Goal: Transaction & Acquisition: Purchase product/service

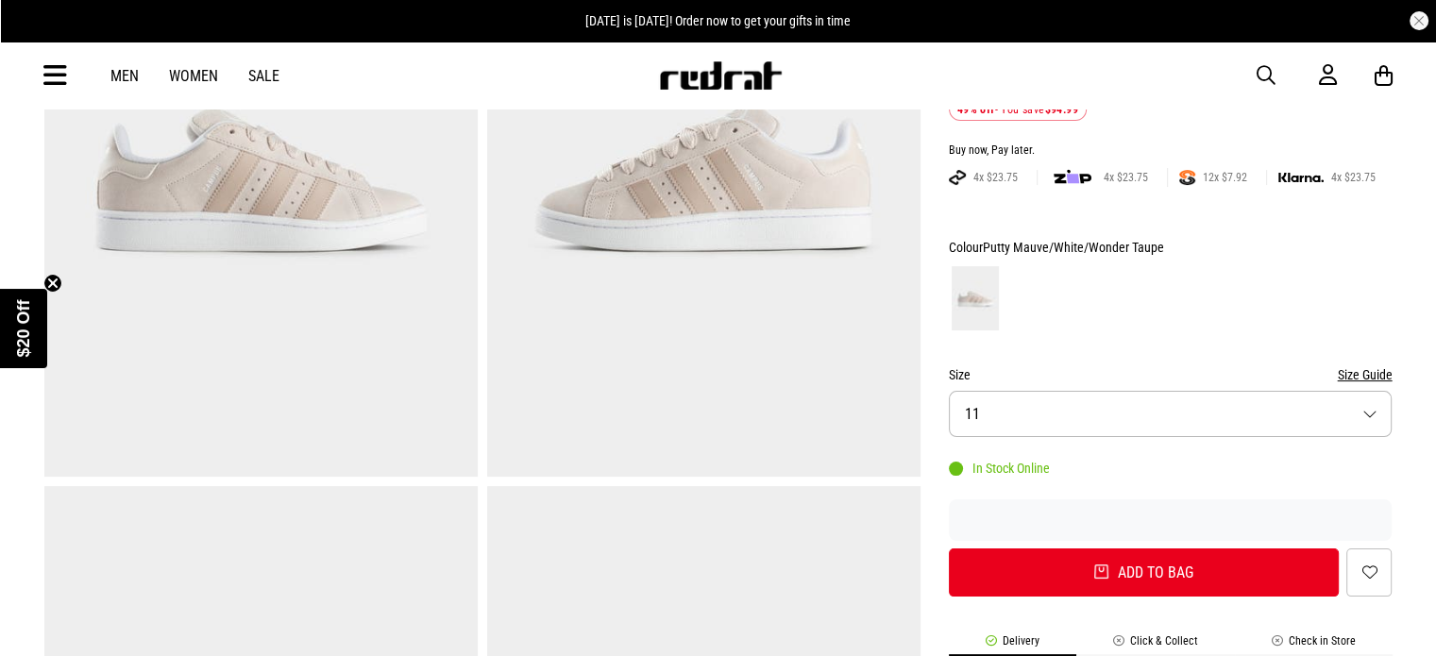
scroll to position [94, 0]
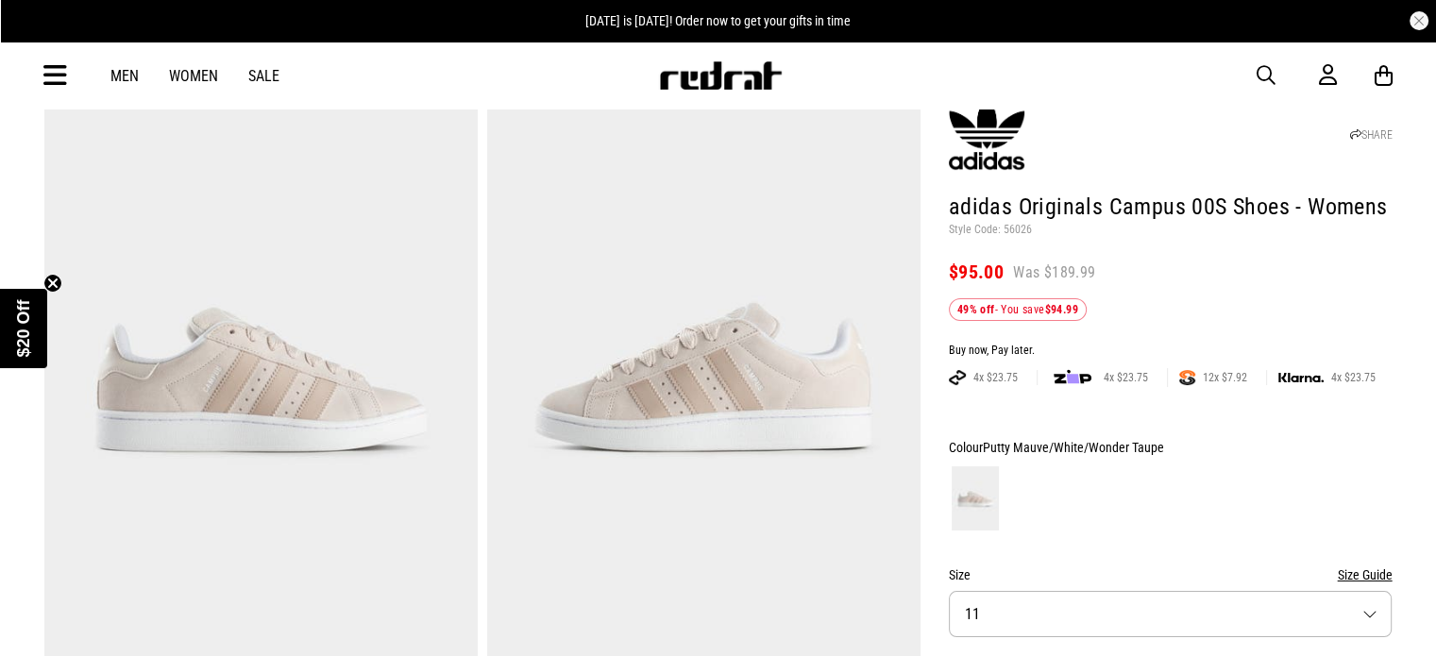
click at [117, 73] on link "Men" at bounding box center [124, 76] width 28 height 18
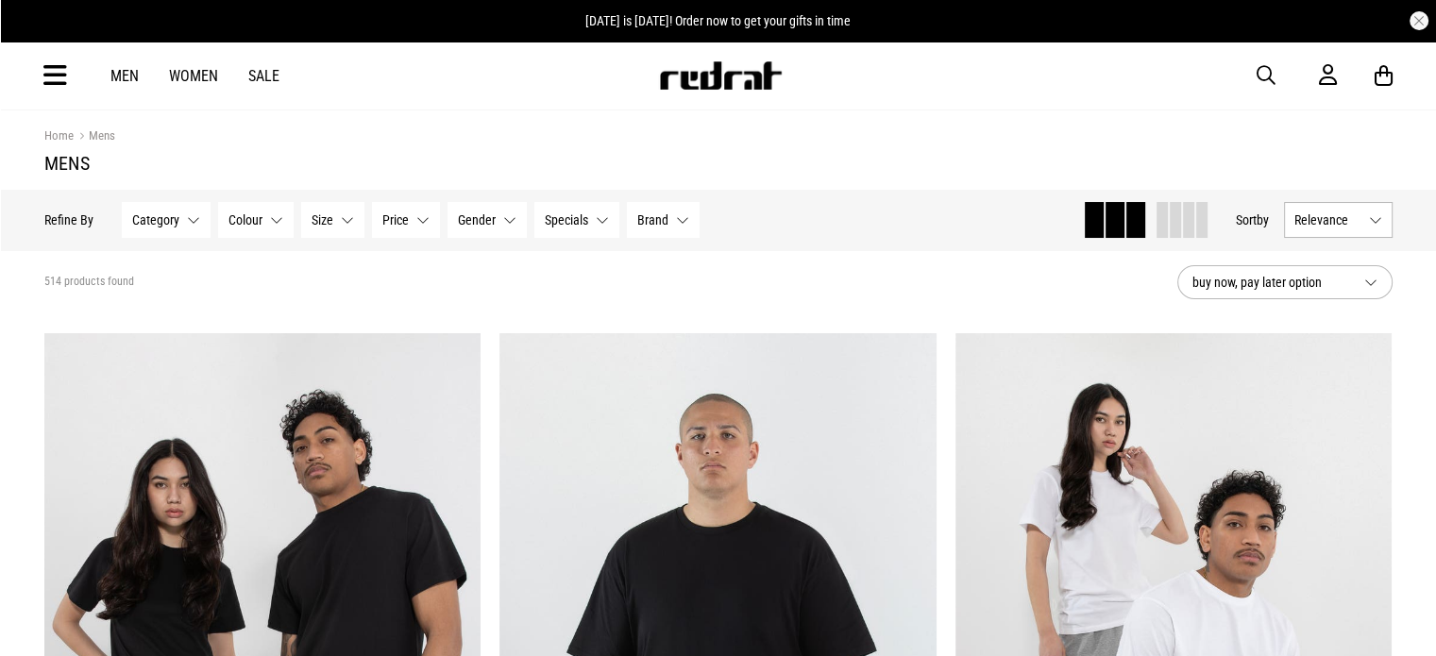
click at [51, 67] on icon at bounding box center [55, 75] width 24 height 31
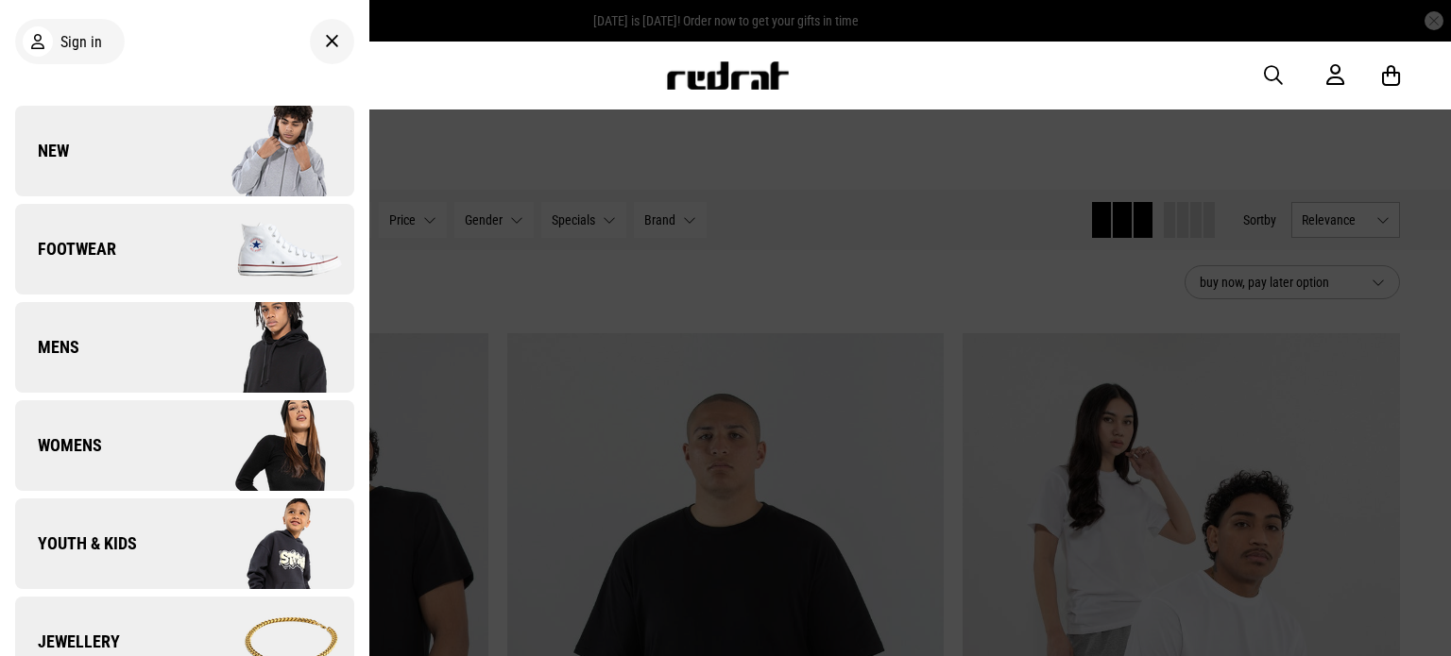
click at [149, 245] on link "Footwear" at bounding box center [184, 249] width 339 height 91
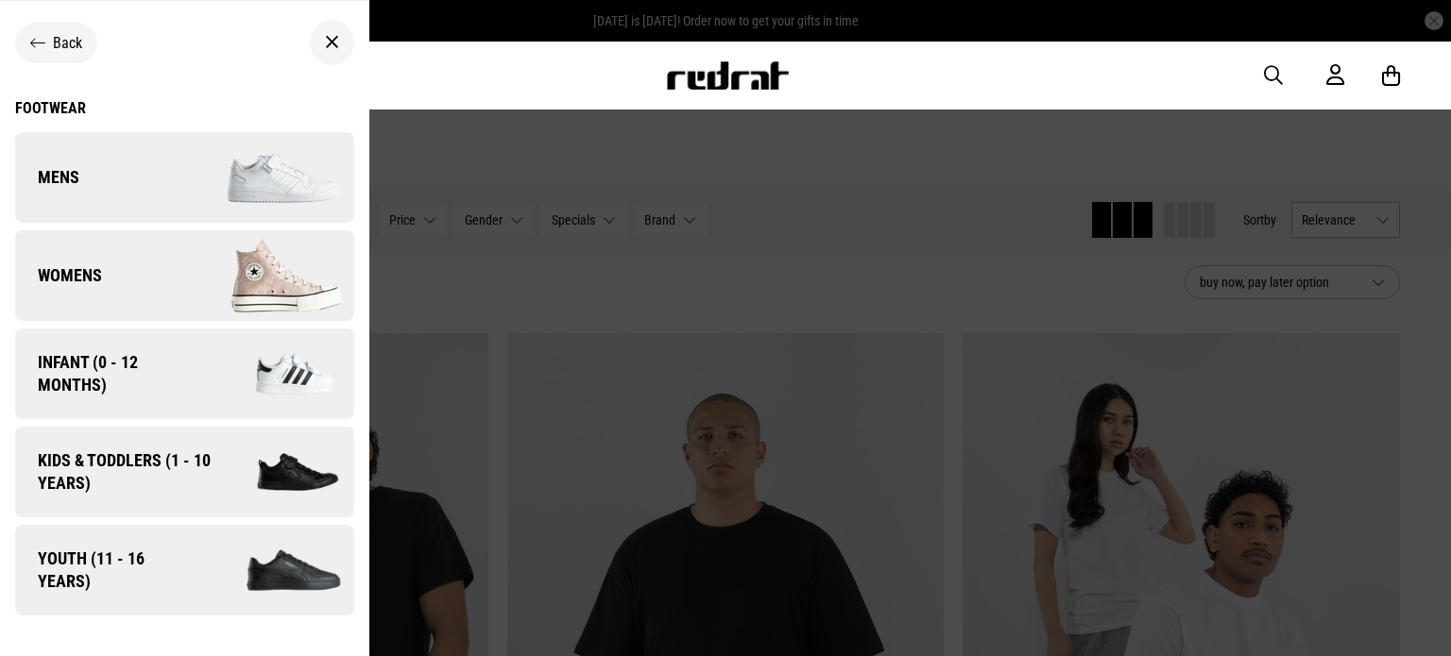
click at [119, 170] on link "Mens" at bounding box center [184, 177] width 339 height 91
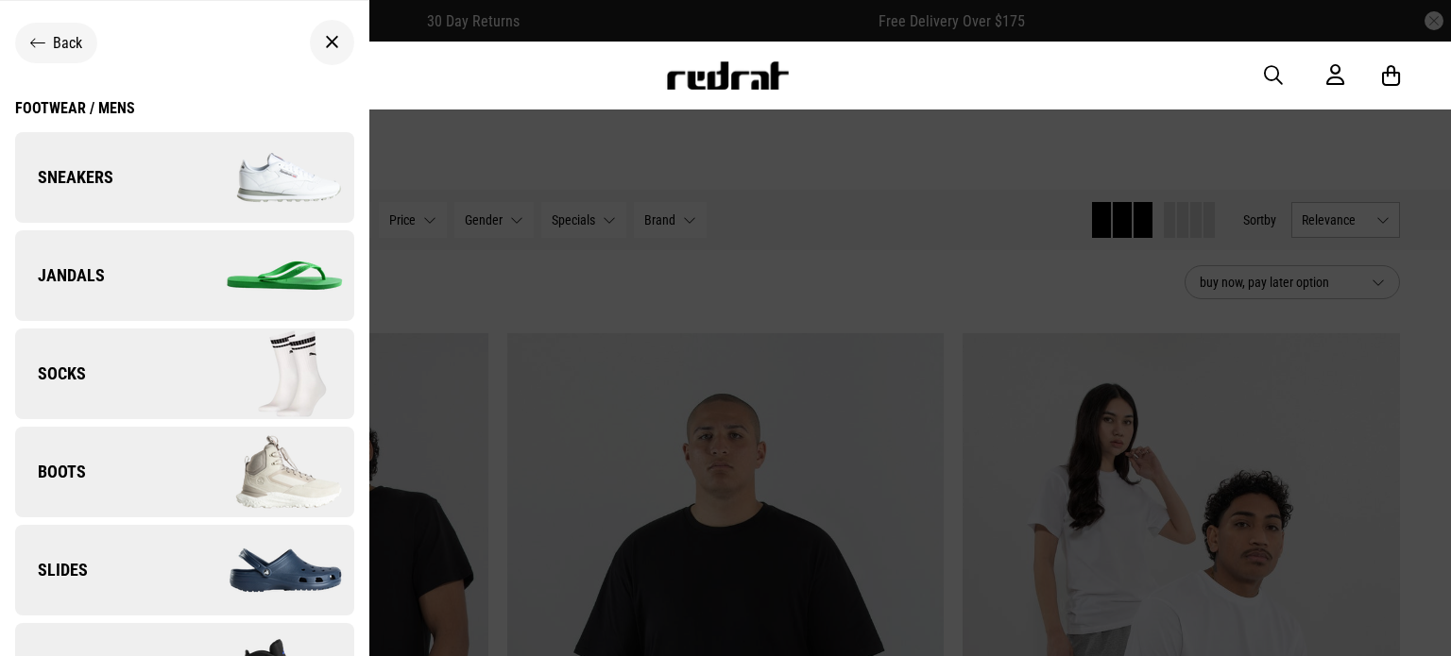
click at [144, 177] on link "Sneakers" at bounding box center [184, 177] width 339 height 91
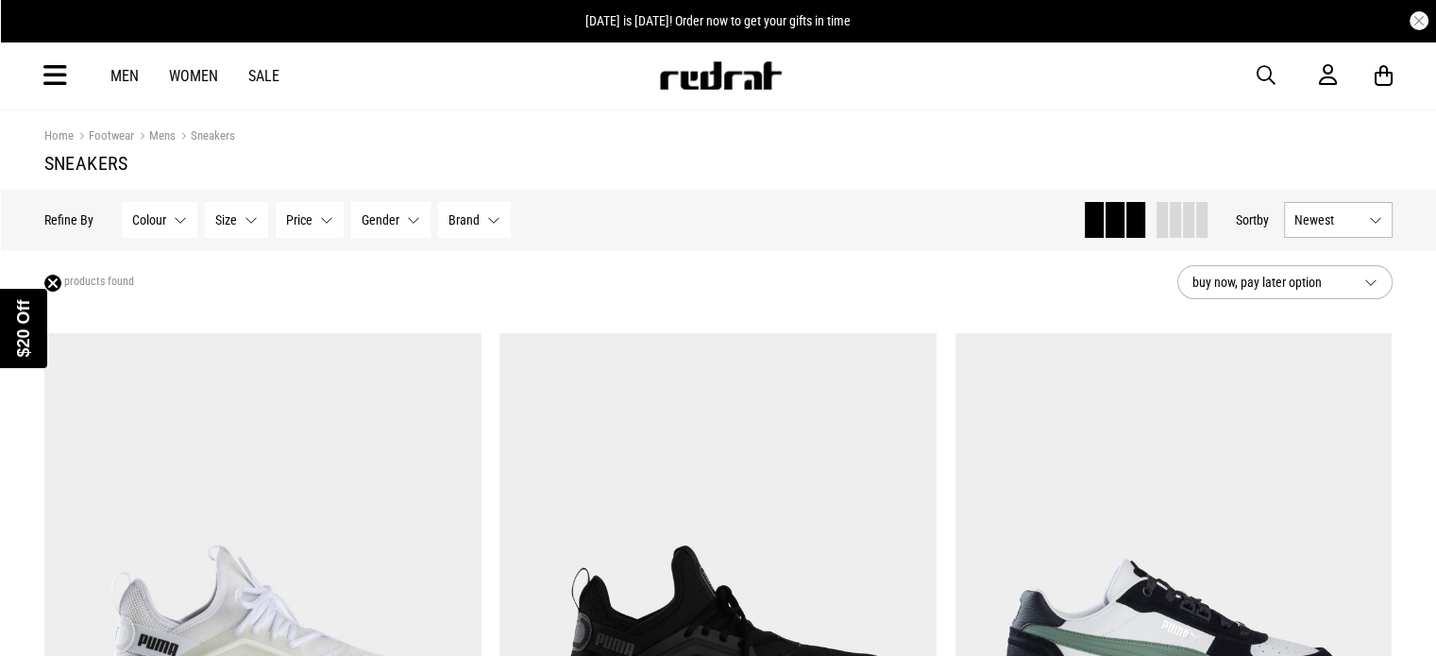
click at [472, 219] on span "Brand" at bounding box center [464, 219] width 31 height 15
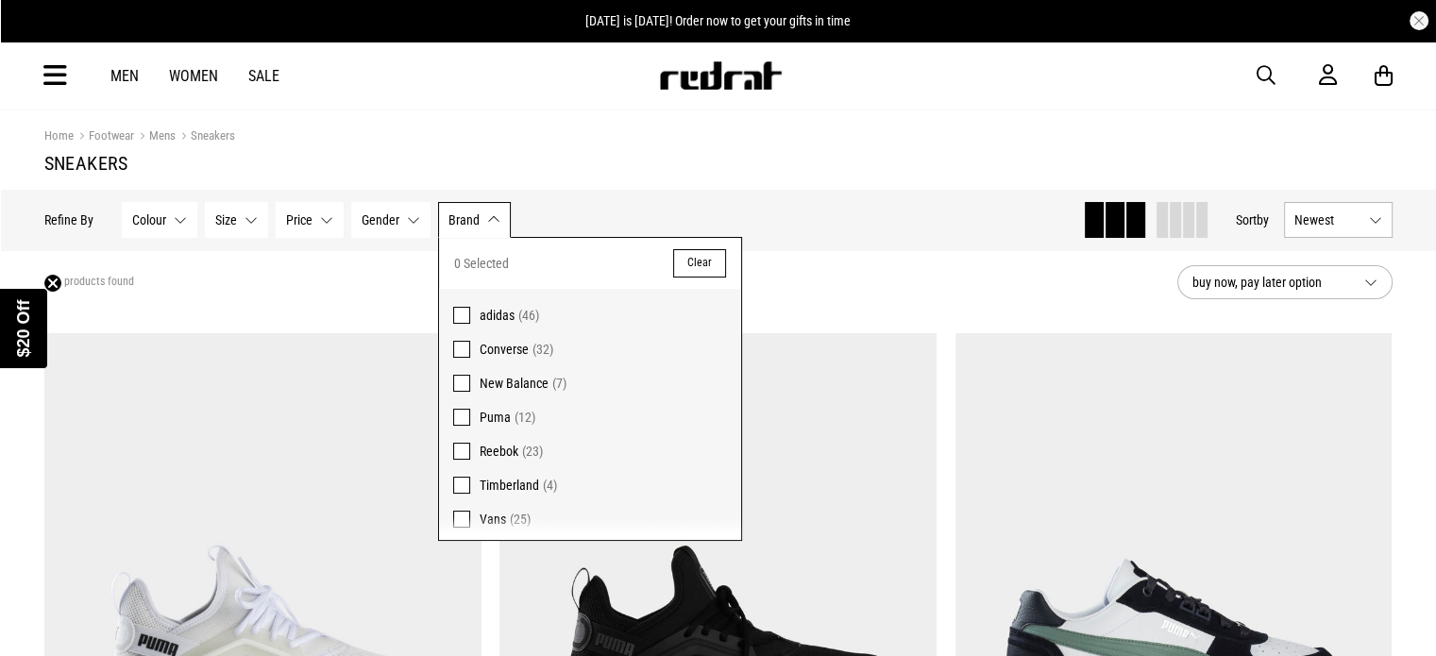
click at [454, 314] on span at bounding box center [461, 315] width 17 height 17
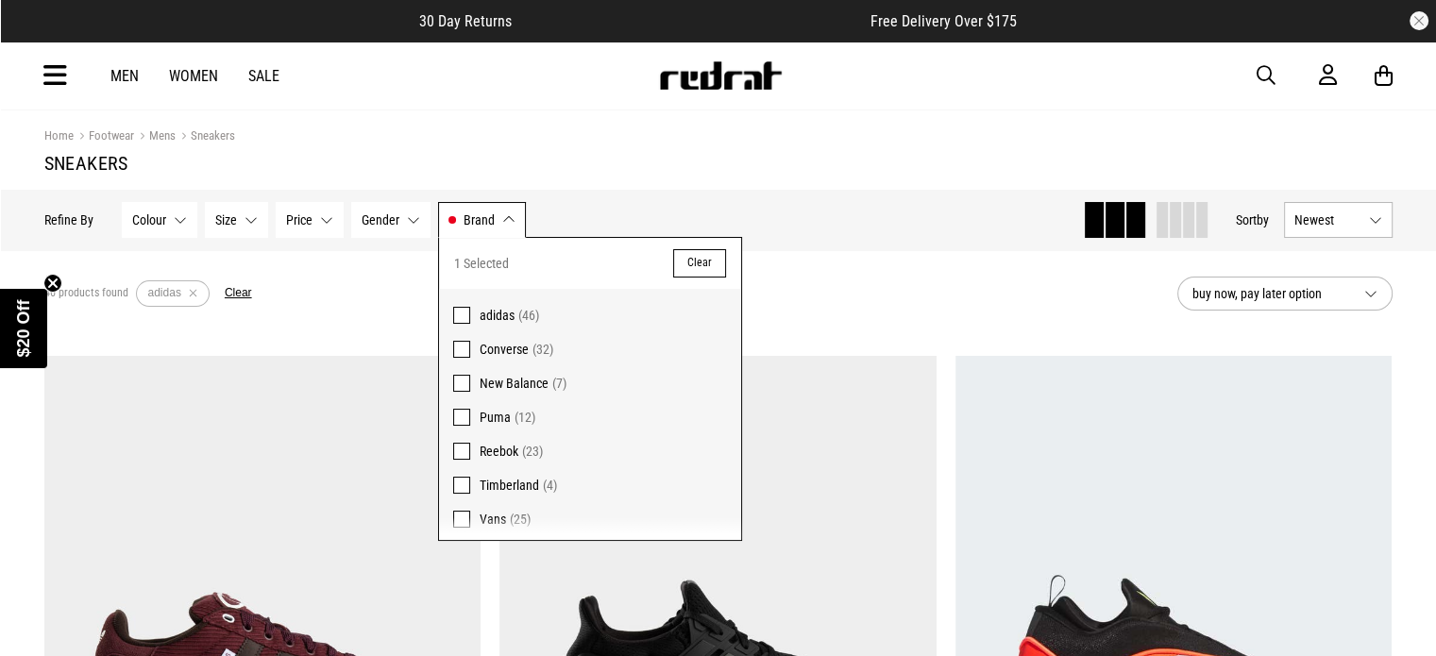
click at [229, 226] on span "Size" at bounding box center [226, 219] width 22 height 15
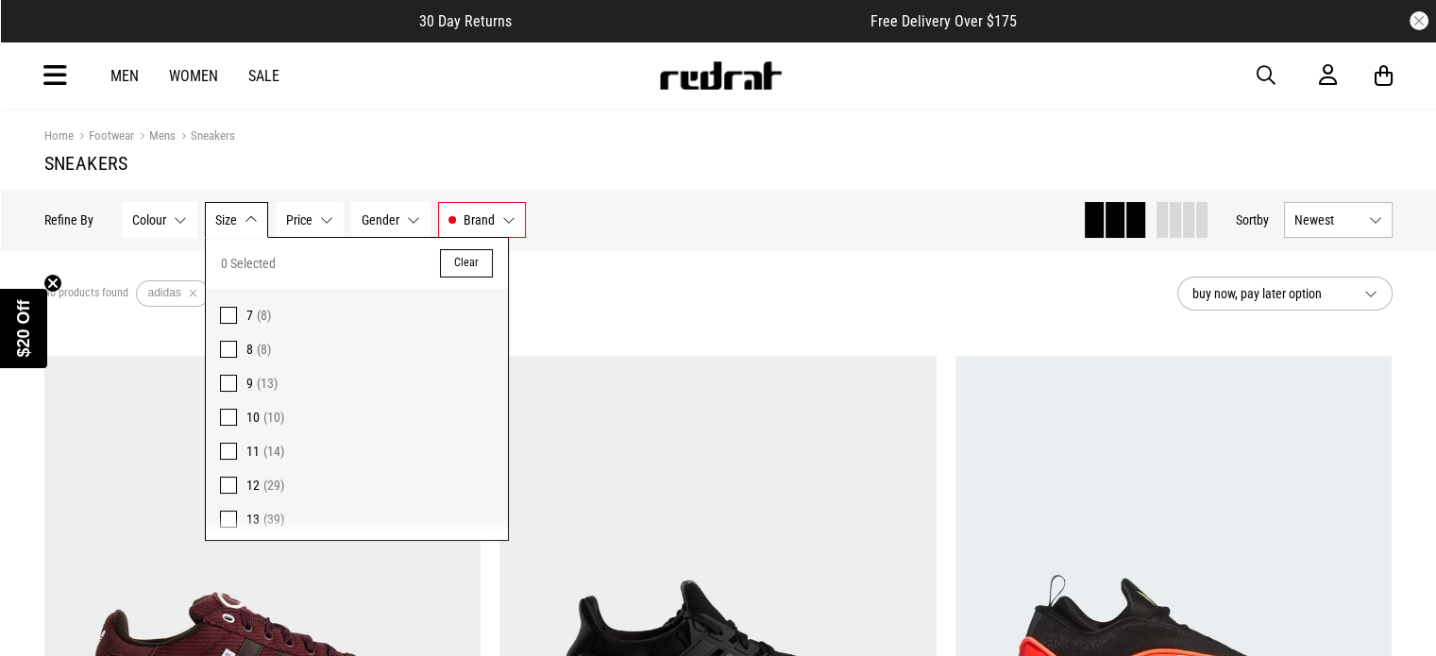
click at [229, 218] on span "Size" at bounding box center [226, 219] width 22 height 15
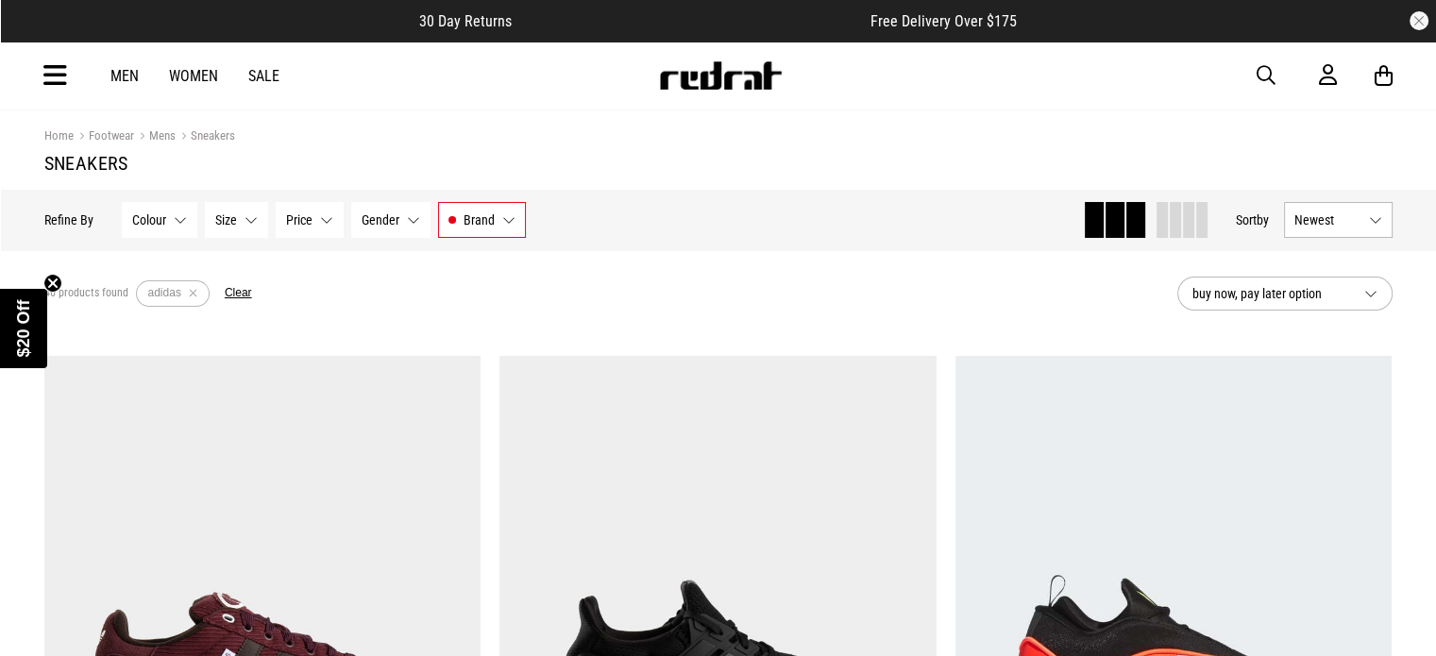
click at [351, 213] on button "Gender None selected" at bounding box center [390, 220] width 79 height 36
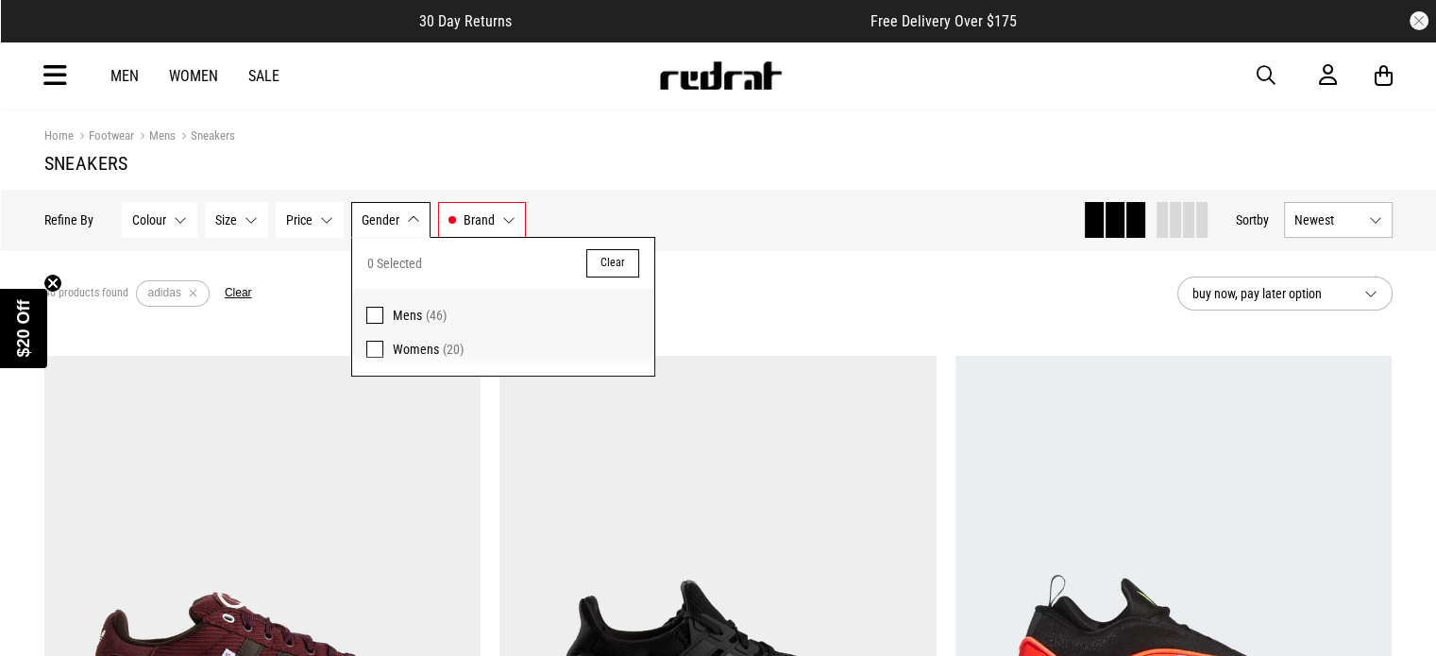
click at [351, 213] on button "Gender None selected" at bounding box center [390, 220] width 79 height 36
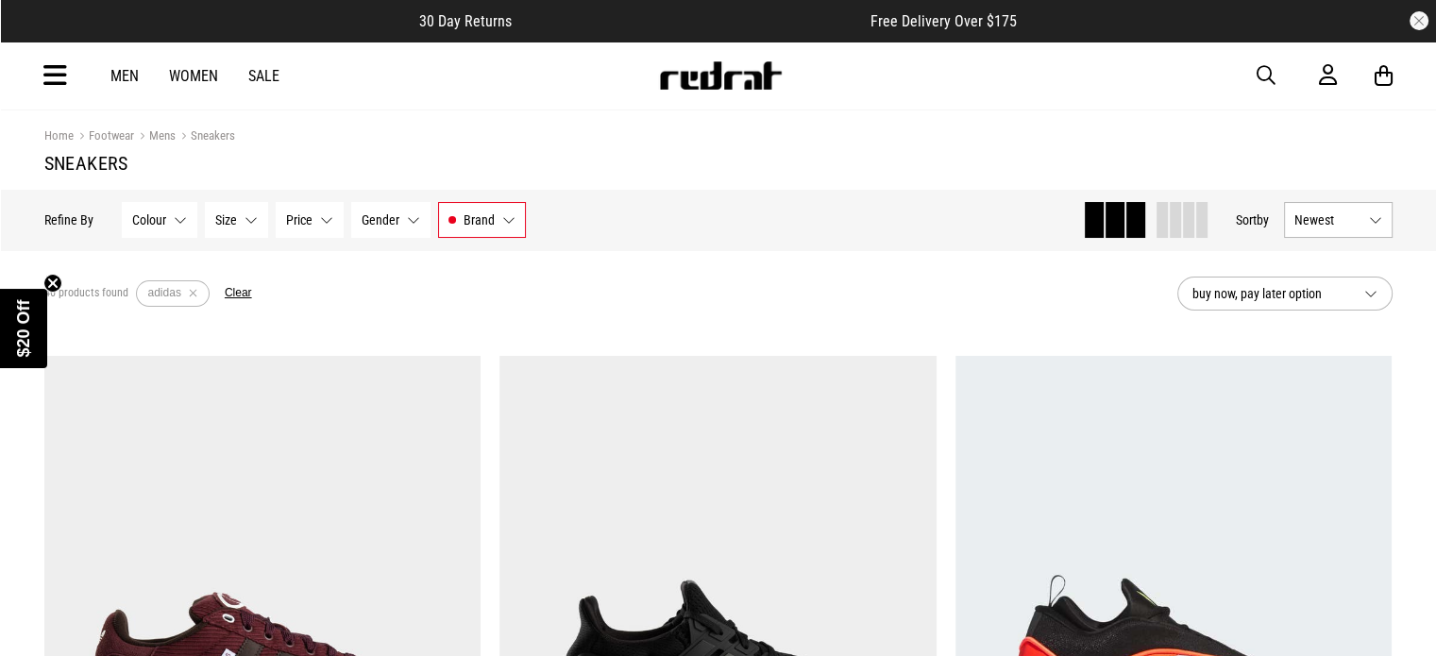
click at [404, 227] on button "Gender None selected" at bounding box center [390, 220] width 79 height 36
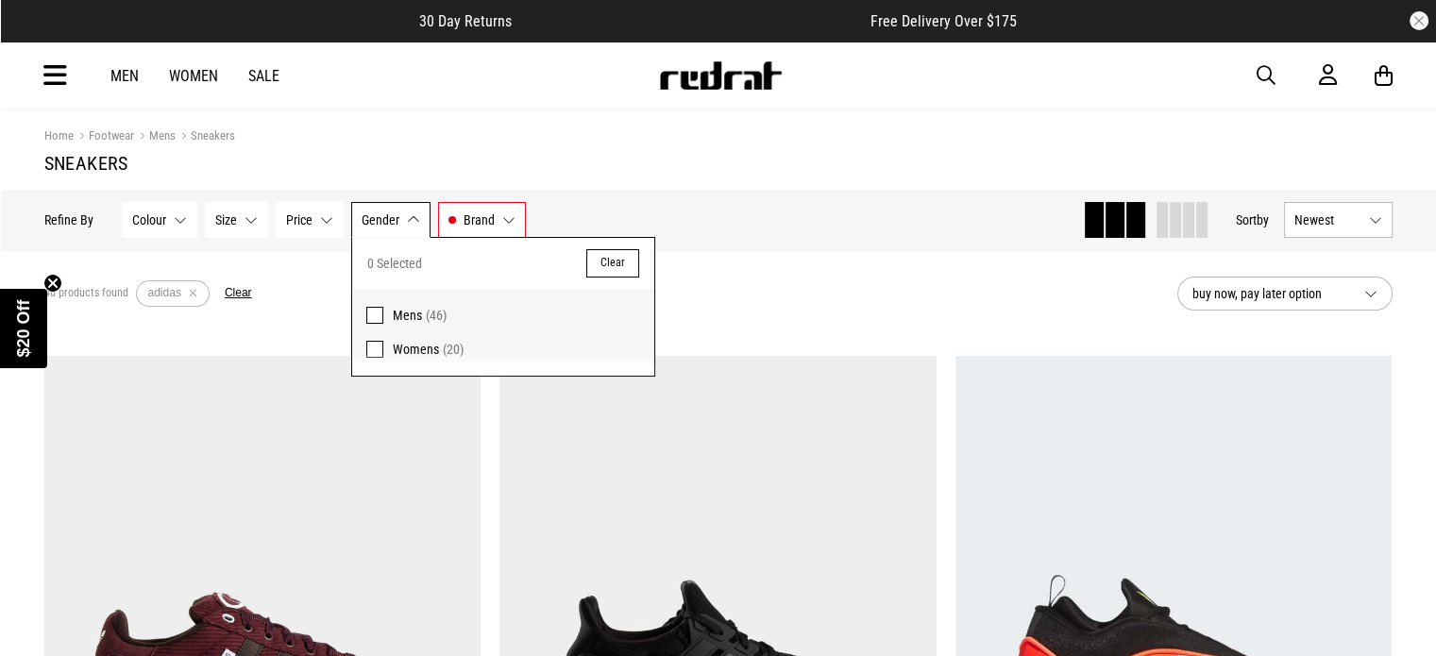
click at [407, 216] on button "Gender None selected" at bounding box center [390, 220] width 79 height 36
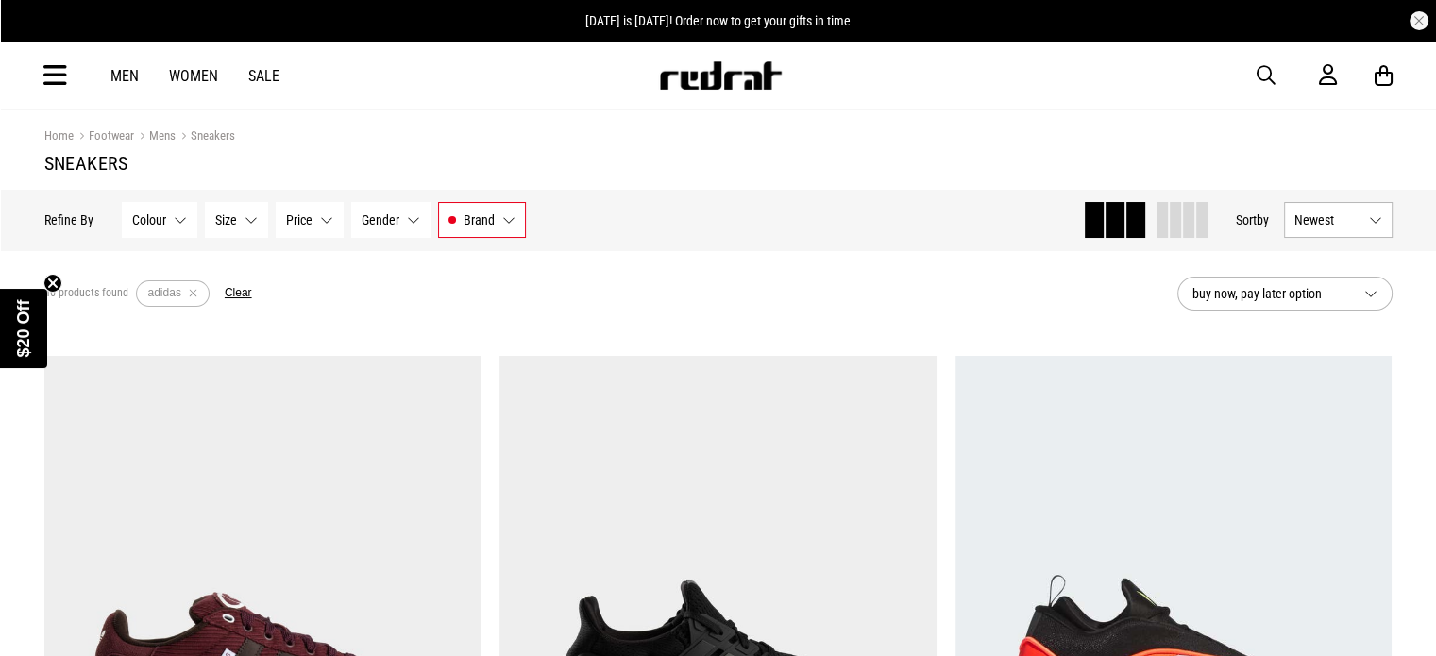
click at [243, 213] on button "Size None selected" at bounding box center [236, 220] width 63 height 36
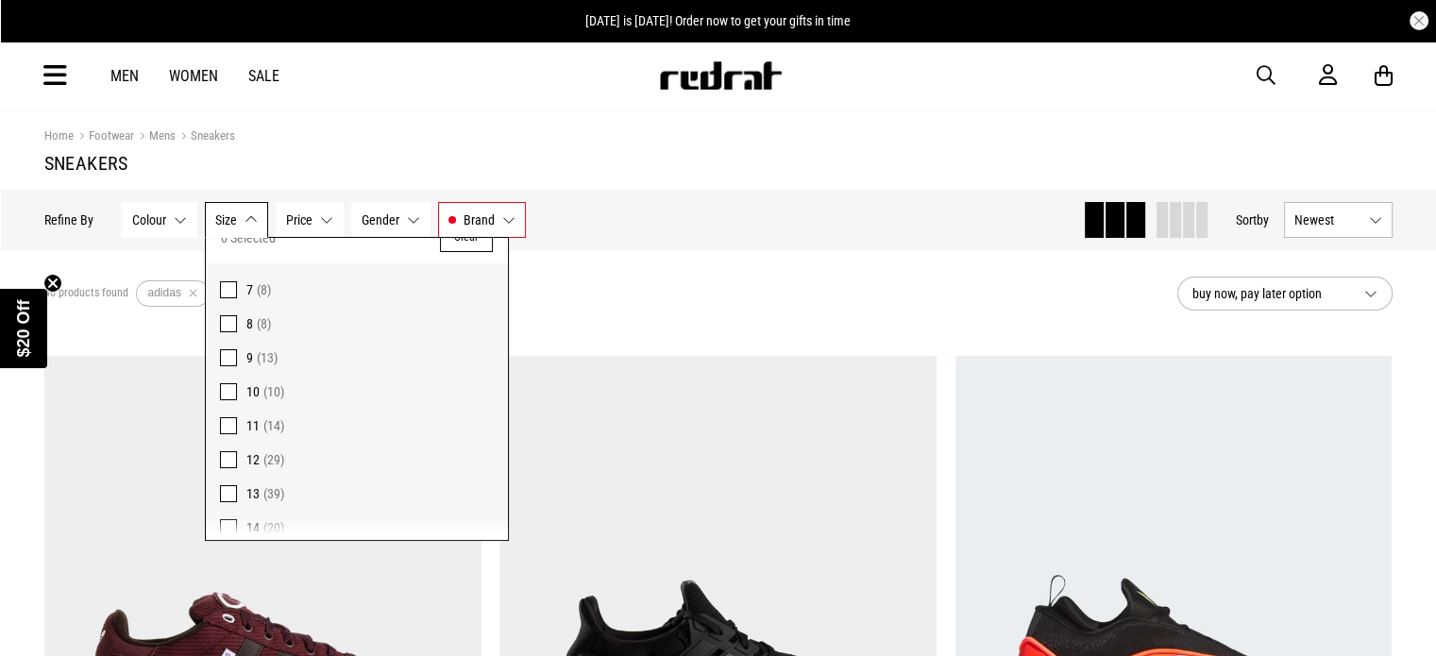
scroll to position [38, 0]
click at [227, 374] on span at bounding box center [228, 379] width 17 height 17
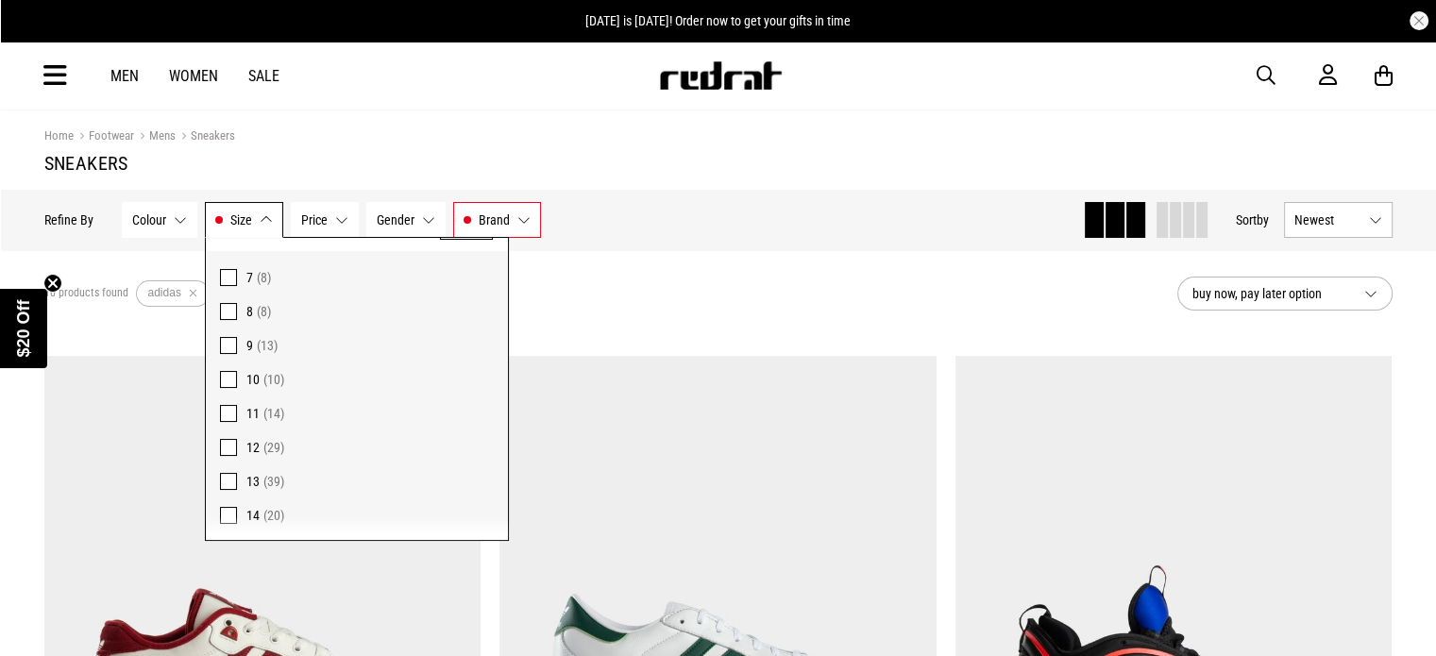
click at [229, 346] on span at bounding box center [228, 345] width 17 height 17
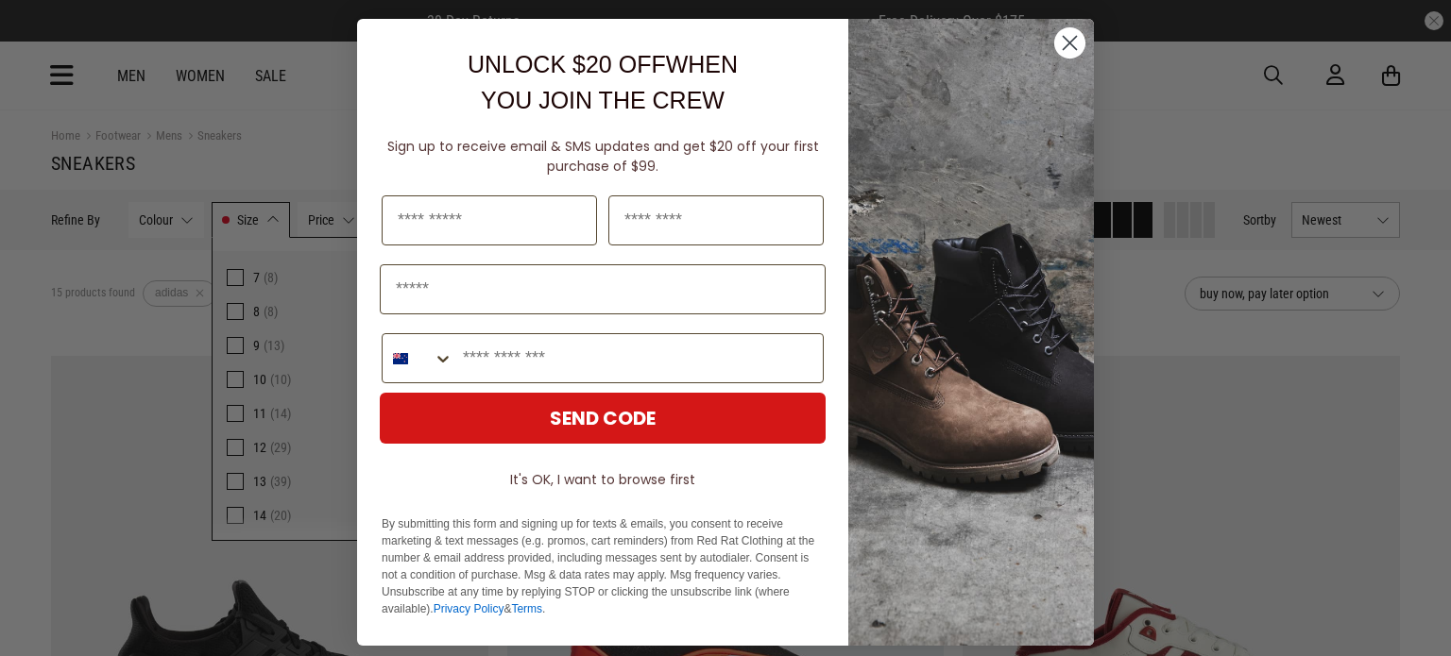
click at [1054, 46] on circle "Close dialog" at bounding box center [1069, 42] width 31 height 31
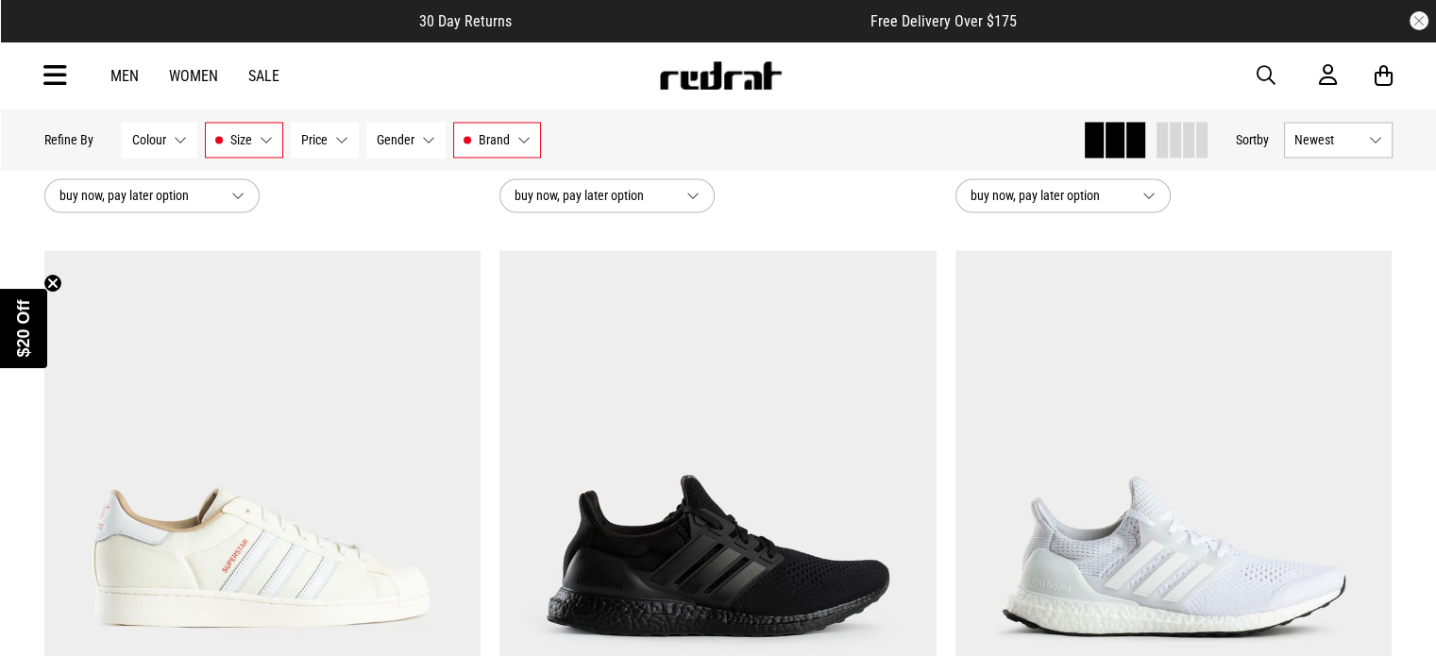
scroll to position [2739, 0]
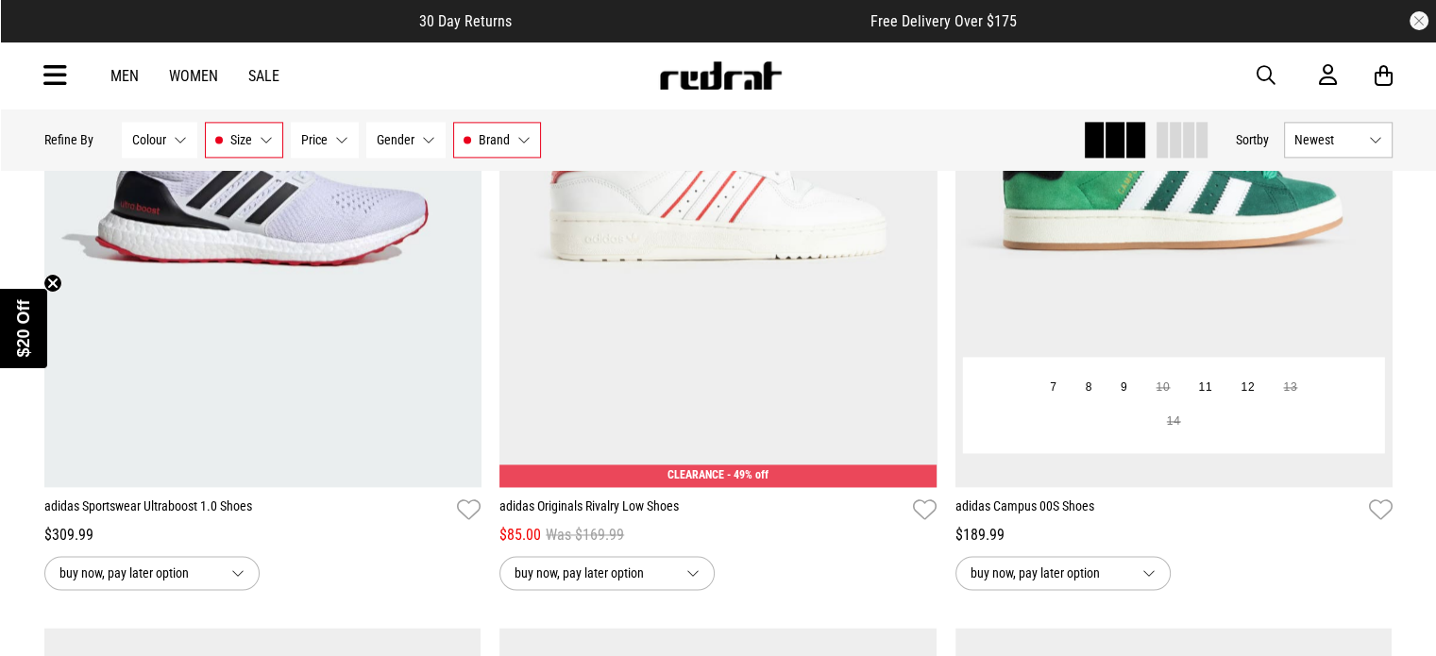
click at [1149, 577] on button "buy now, pay later option" at bounding box center [1063, 573] width 215 height 34
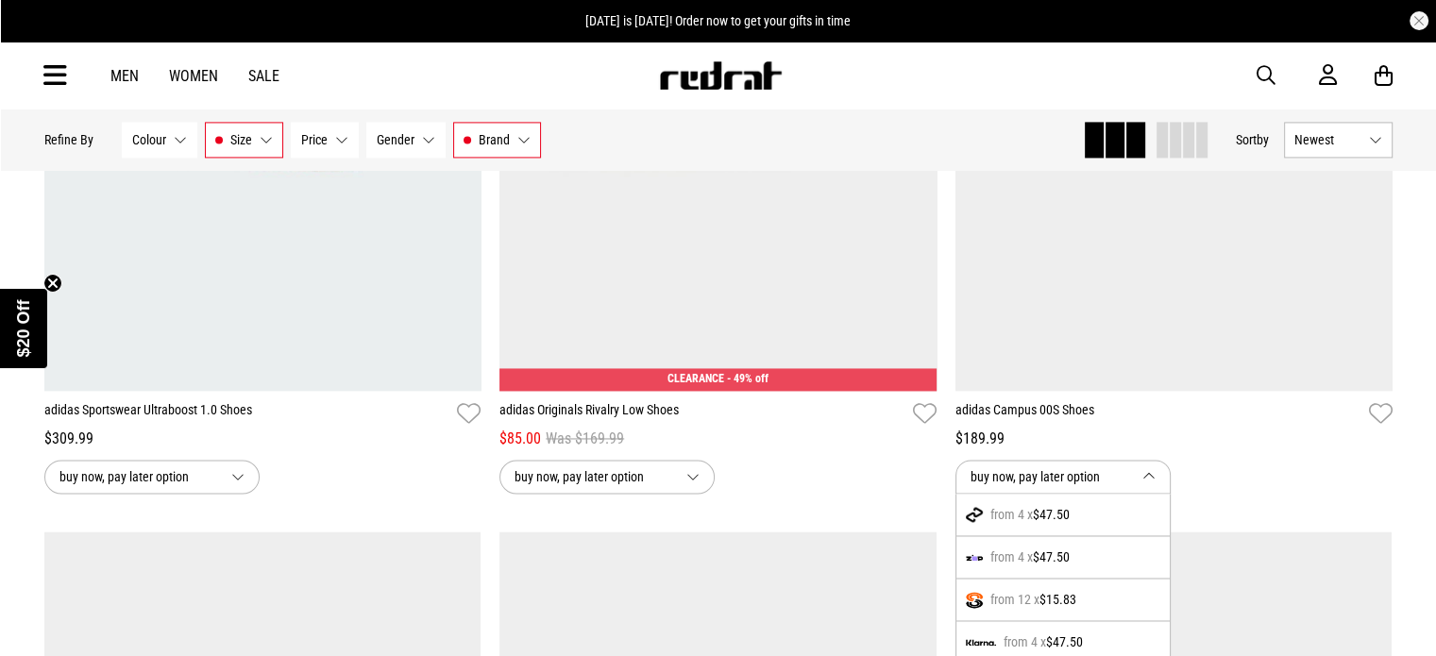
scroll to position [3022, 0]
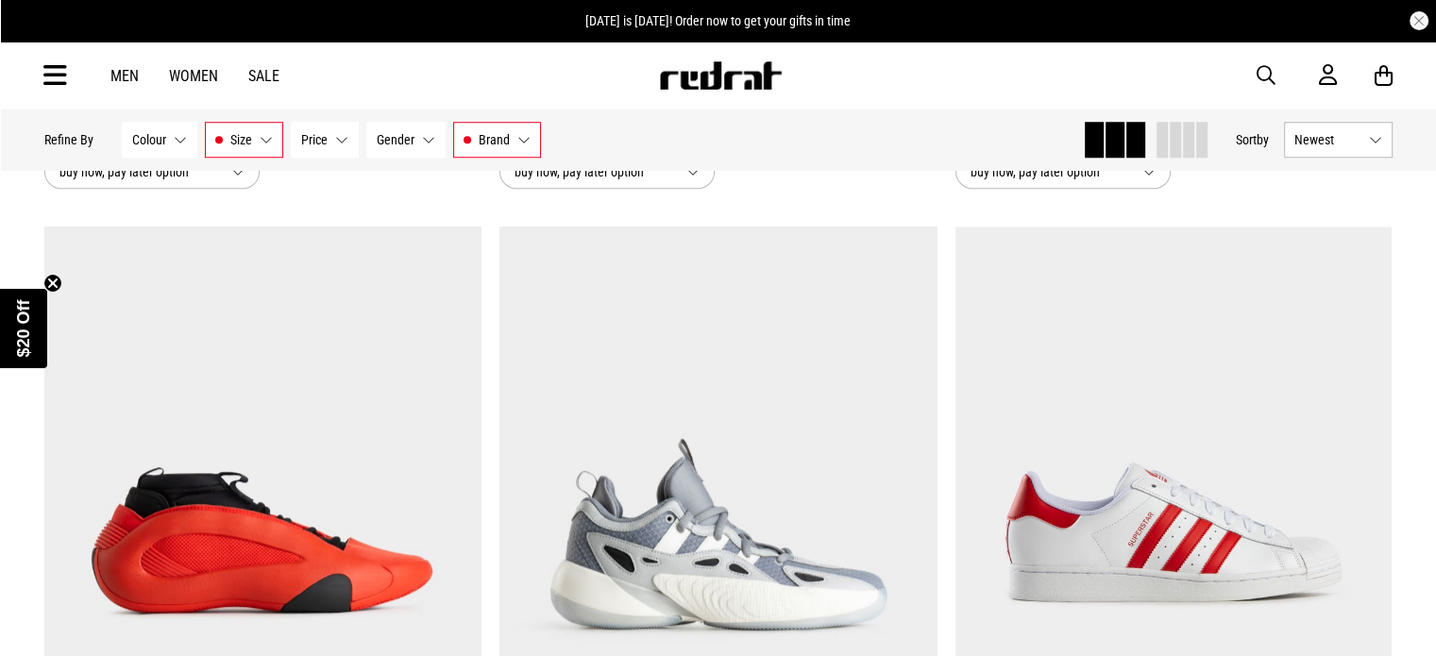
scroll to position [1322, 0]
